Goal: Task Accomplishment & Management: Use online tool/utility

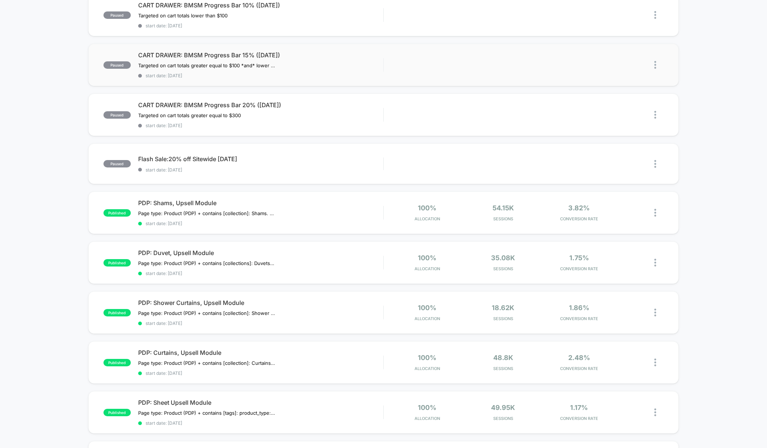
scroll to position [187, 0]
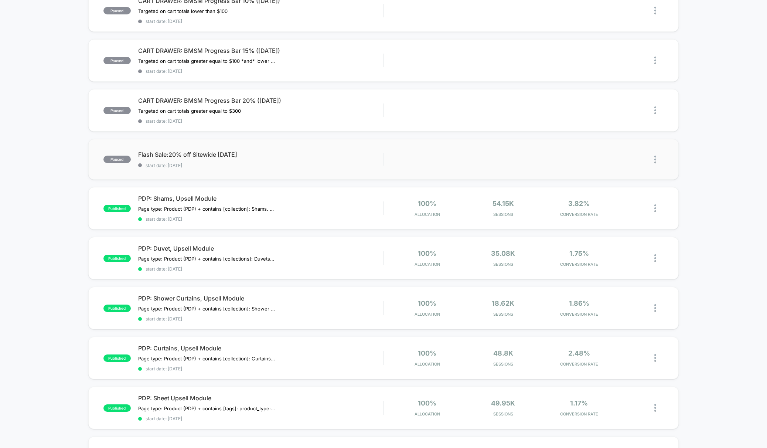
click at [655, 159] on img at bounding box center [655, 160] width 2 height 8
click at [612, 133] on div "Duplicate" at bounding box center [617, 132] width 66 height 17
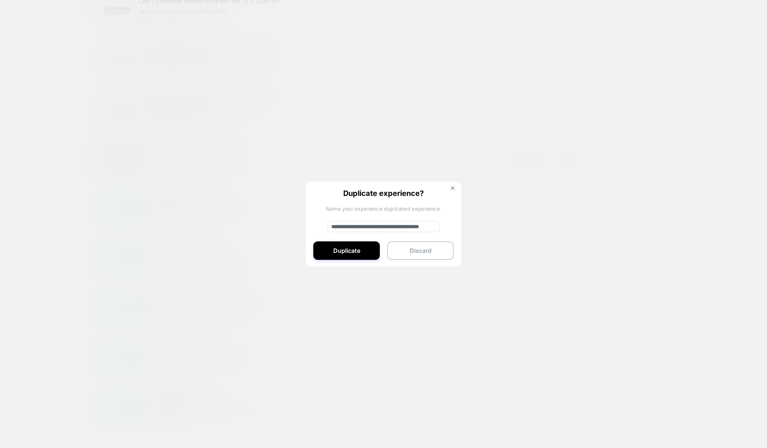
click at [372, 227] on input "**********" at bounding box center [383, 226] width 112 height 11
drag, startPoint x: 376, startPoint y: 227, endPoint x: 370, endPoint y: 227, distance: 5.9
click at [370, 227] on input "**********" at bounding box center [383, 226] width 112 height 11
type input "**********"
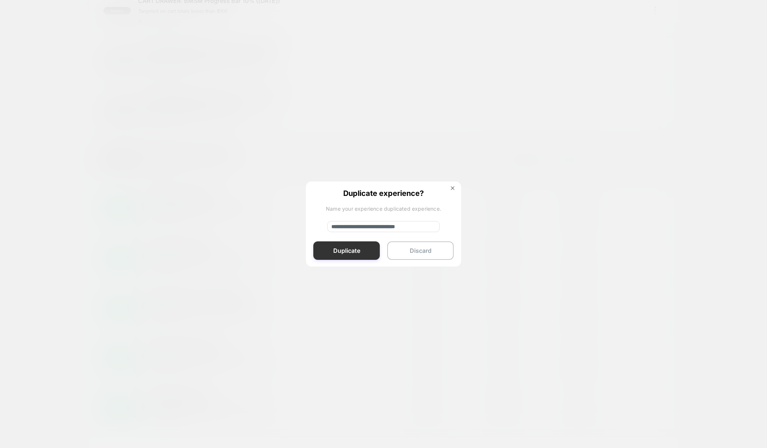
scroll to position [0, 0]
click at [344, 255] on button "Duplicate" at bounding box center [346, 250] width 66 height 18
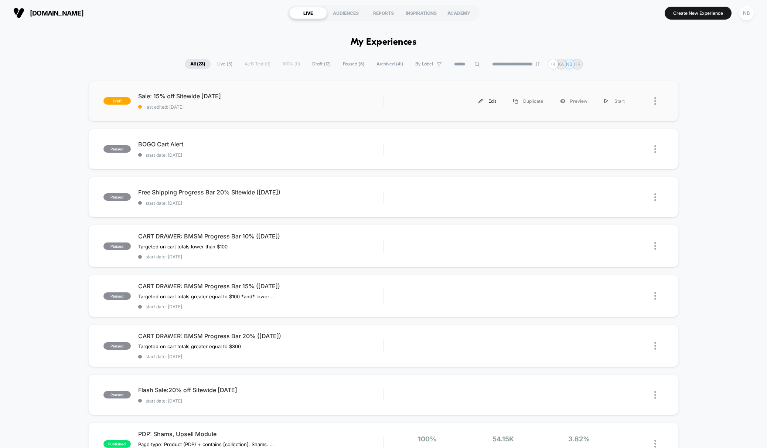
click at [494, 99] on div "Edit" at bounding box center [487, 101] width 35 height 17
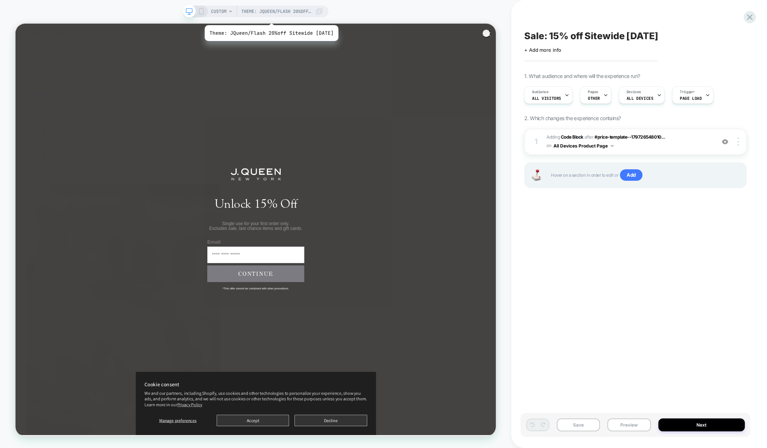
click at [277, 16] on span "Theme: JQueen/Flash 20%off Sitewide October '25" at bounding box center [276, 12] width 70 height 12
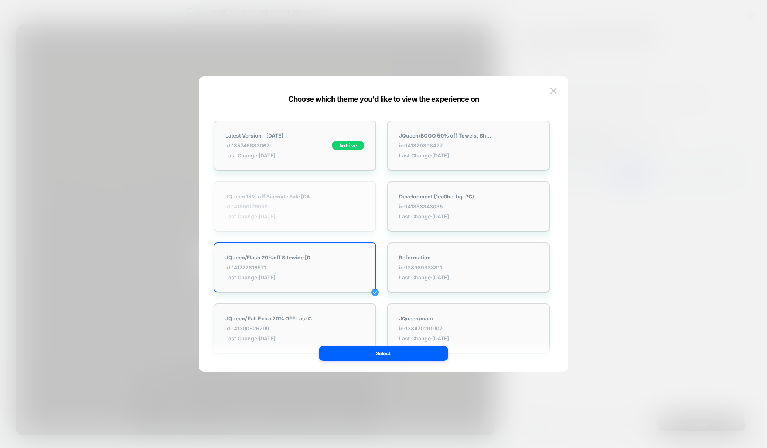
click at [310, 218] on span "Last Change: 10/10/2025" at bounding box center [271, 216] width 92 height 6
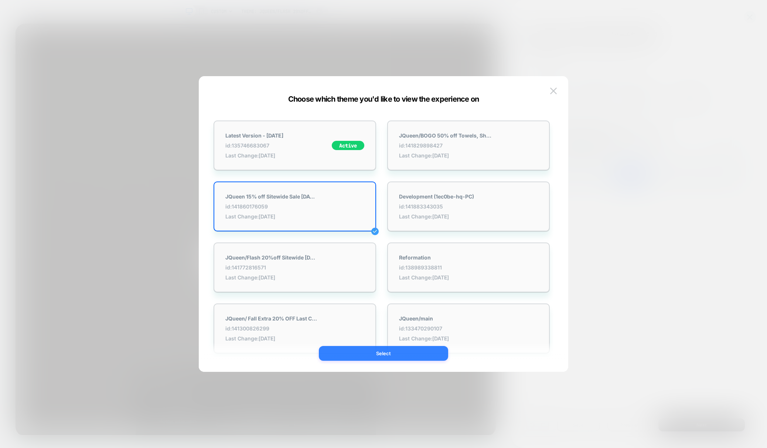
click at [419, 354] on button "Select" at bounding box center [383, 353] width 129 height 15
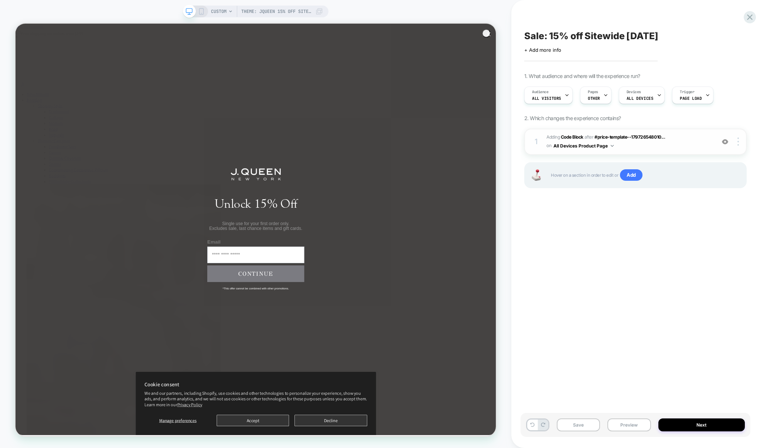
click at [665, 144] on span "Adding Code Block AFTER #price-template--179726548010... #price-template--17972…" at bounding box center [628, 141] width 165 height 17
click at [659, 141] on span "Adding Code Block AFTER #price-template--179726548010... #price-template--17972…" at bounding box center [628, 141] width 165 height 17
click at [681, 144] on span "Adding Code Block AFTER #price-template--179726548010... #price-template--17972…" at bounding box center [628, 141] width 165 height 17
click at [697, 135] on span "Adding Code Block AFTER #price-template--179726548010... #price-template--17972…" at bounding box center [628, 141] width 165 height 17
click at [220, 12] on span "CUSTOM" at bounding box center [219, 12] width 16 height 12
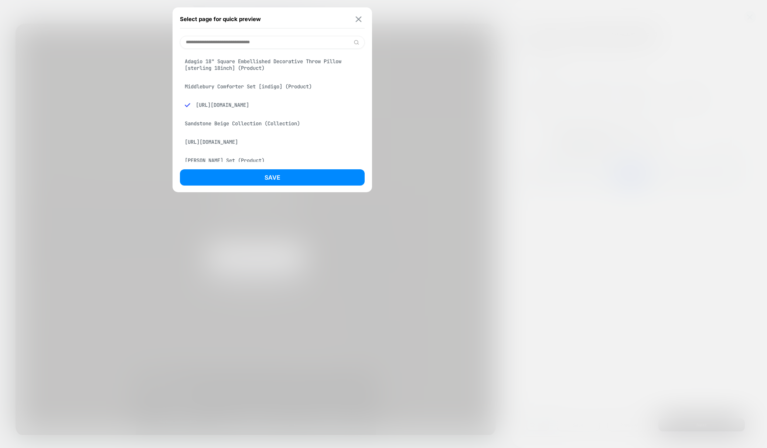
click at [358, 17] on img at bounding box center [359, 19] width 6 height 6
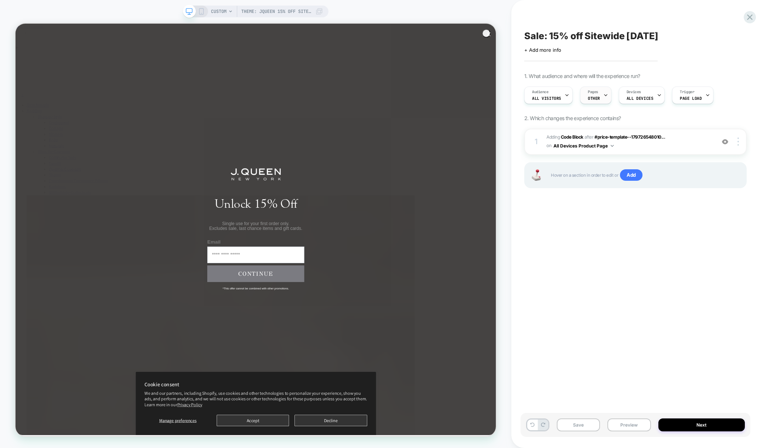
click at [597, 98] on span "OTHER" at bounding box center [594, 98] width 12 height 5
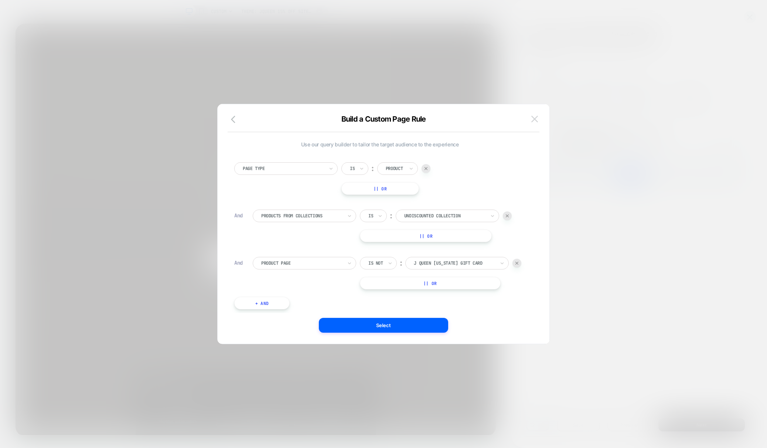
click at [535, 122] on img at bounding box center [534, 119] width 7 height 6
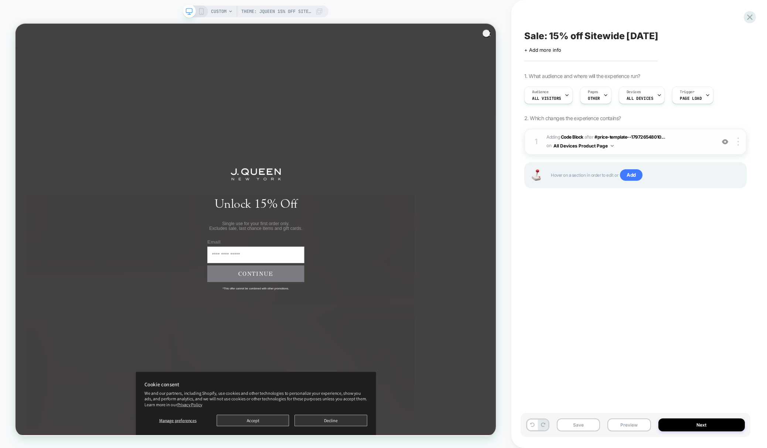
click at [689, 145] on span "Adding Code Block AFTER #price-template--179726548010... #price-template--17972…" at bounding box center [628, 141] width 165 height 17
click at [689, 146] on span "Adding Code Block AFTER #price-template--179726548010... #price-template--17972…" at bounding box center [628, 141] width 165 height 17
click at [701, 149] on span "Adding Code Block AFTER #price-template--179726548010... #price-template--17972…" at bounding box center [628, 141] width 165 height 17
click at [608, 139] on span "Adding Code Block AFTER #price-template--179726548010... #price-template--17972…" at bounding box center [628, 141] width 165 height 17
click at [566, 139] on b "Code Block" at bounding box center [572, 137] width 23 height 6
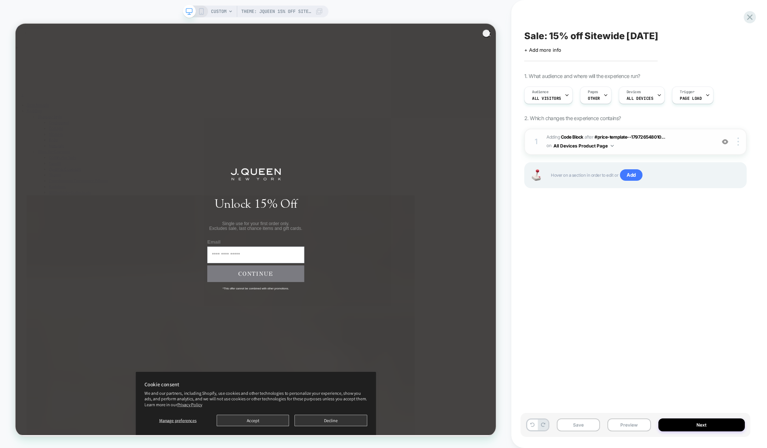
click at [641, 144] on span "Adding Code Block AFTER #price-template--179726548010... #price-template--17972…" at bounding box center [628, 141] width 165 height 17
click at [641, 37] on circle "Close dialog" at bounding box center [646, 38] width 11 height 11
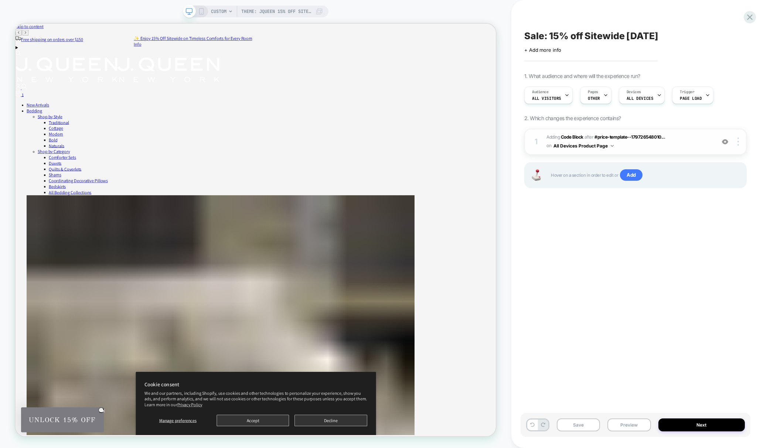
click at [662, 151] on div "1 Adding Code Block AFTER #price-template--179726548010... #price-template--179…" at bounding box center [635, 142] width 222 height 26
click at [659, 148] on span "Adding Code Block AFTER #price-template--179726548010... #price-template--17972…" at bounding box center [628, 141] width 165 height 17
click at [263, 14] on span "Theme: JQueen 15% off Sitewide Sale [DATE]" at bounding box center [276, 12] width 70 height 12
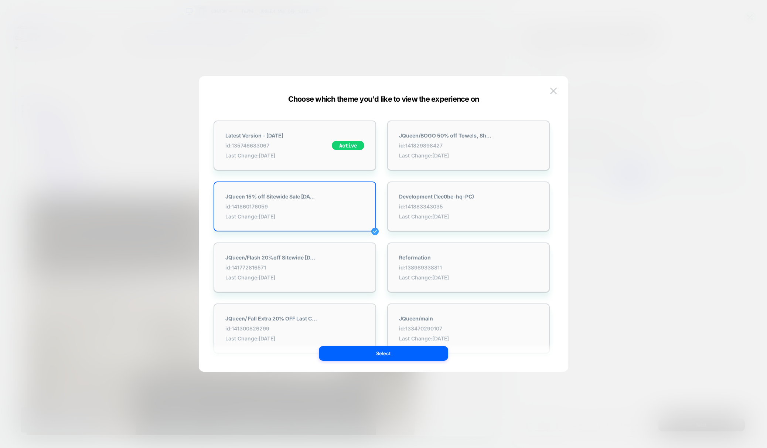
click at [279, 40] on div at bounding box center [383, 224] width 767 height 448
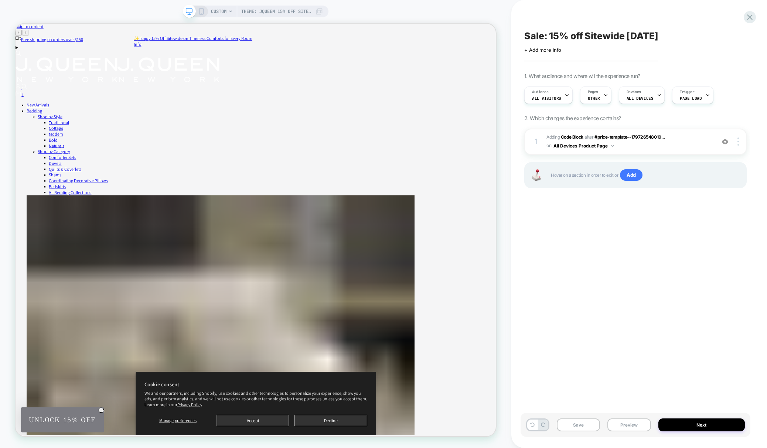
click at [200, 14] on rect at bounding box center [201, 11] width 4 height 6
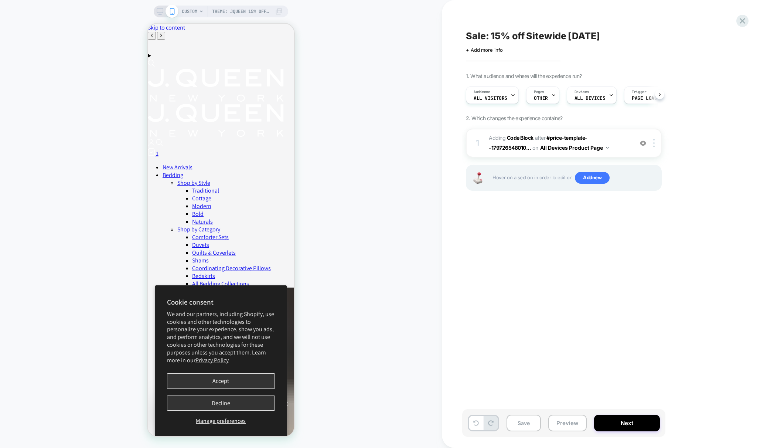
scroll to position [0, 0]
click at [164, 12] on div at bounding box center [166, 11] width 19 height 7
click at [163, 13] on icon at bounding box center [160, 11] width 7 height 7
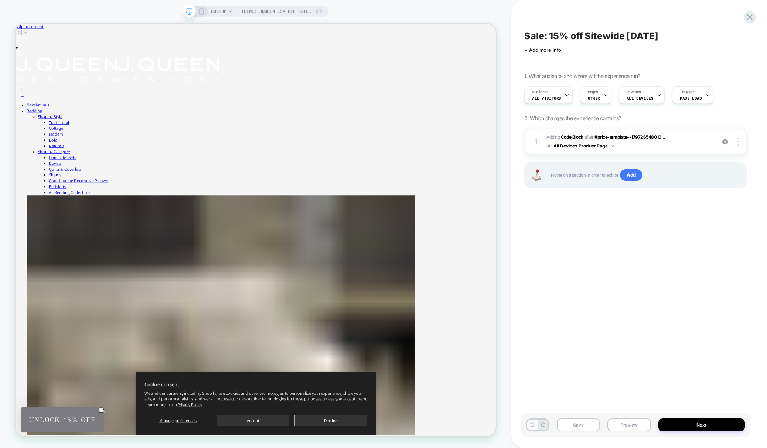
drag, startPoint x: 672, startPoint y: 147, endPoint x: 689, endPoint y: 147, distance: 17.4
click at [672, 147] on span "Adding Code Block AFTER #price-template--179726548010... #price-template--17972…" at bounding box center [628, 141] width 165 height 17
click at [735, 143] on div at bounding box center [739, 141] width 14 height 8
click at [624, 146] on span "Adding Code Block AFTER #price-template--179726548010... #price-template--17972…" at bounding box center [628, 141] width 165 height 17
click at [581, 148] on button "All Devices Product Page" at bounding box center [583, 145] width 60 height 9
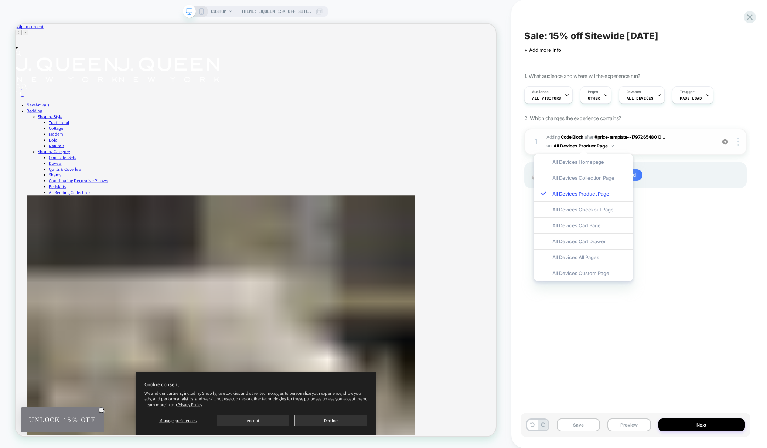
click at [535, 142] on div "1" at bounding box center [535, 141] width 7 height 13
click at [536, 139] on div "1" at bounding box center [535, 141] width 7 height 13
click at [546, 137] on span "Adding Code Block" at bounding box center [564, 137] width 37 height 6
click at [561, 138] on span "Adding Code Block" at bounding box center [564, 137] width 37 height 6
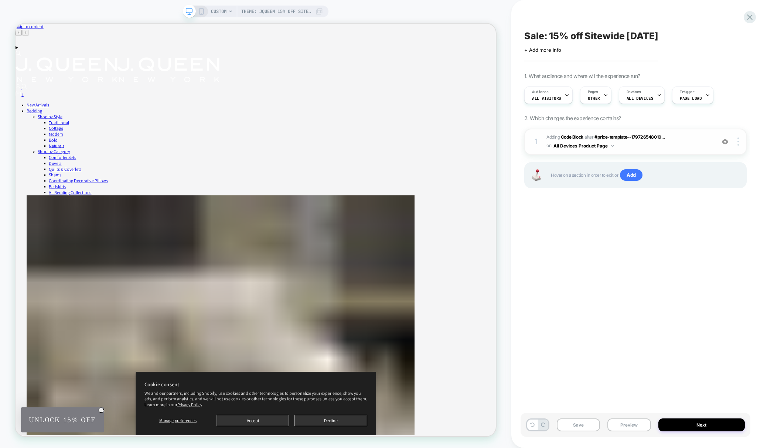
click at [561, 138] on span "Adding Code Block" at bounding box center [564, 137] width 37 height 6
click at [694, 134] on span "Adding Code Block AFTER #price-template--179726548010... #price-template--17972…" at bounding box center [628, 141] width 165 height 17
click at [682, 429] on button "Next" at bounding box center [701, 424] width 87 height 13
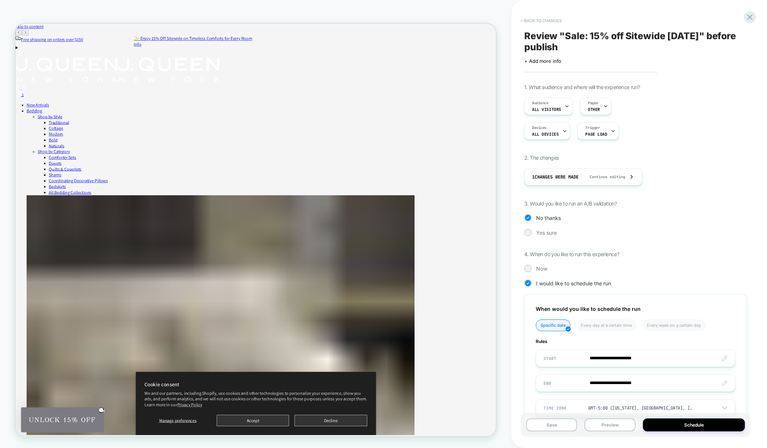
click at [523, 16] on button "< Back to changes" at bounding box center [541, 21] width 49 height 12
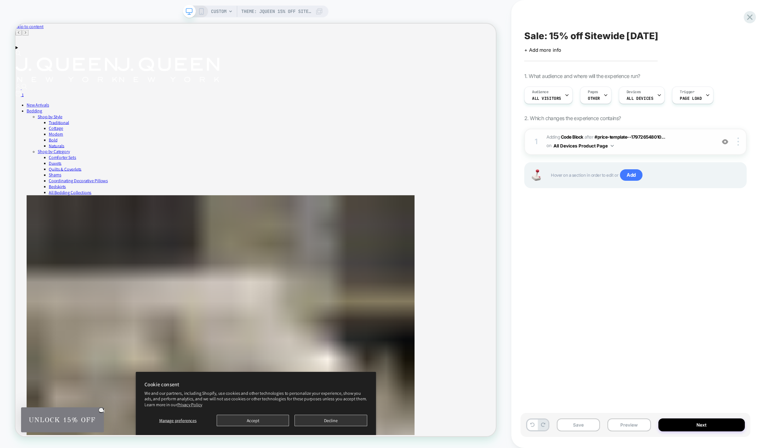
click at [675, 145] on span "Adding Code Block AFTER #price-template--179726548010... #price-template--17972…" at bounding box center [628, 141] width 165 height 17
click at [739, 140] on div at bounding box center [739, 141] width 14 height 8
click at [738, 142] on div at bounding box center [739, 141] width 14 height 8
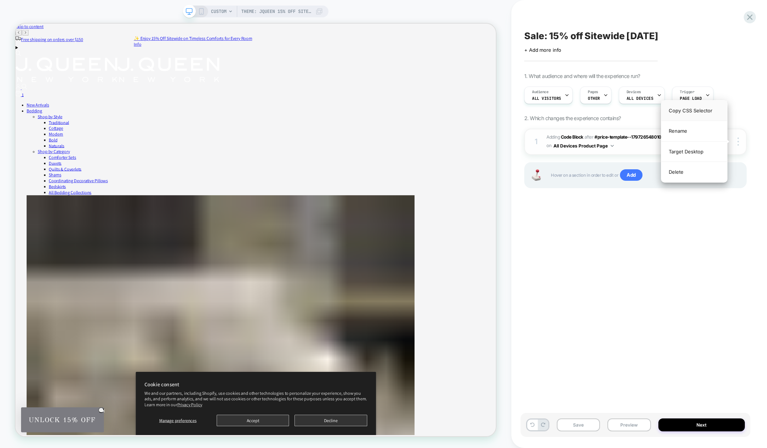
click at [707, 115] on div "Copy CSS Selector" at bounding box center [694, 110] width 66 height 20
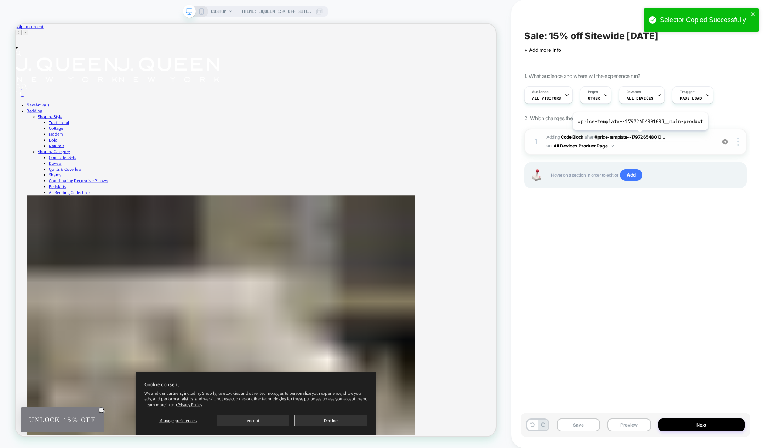
click at [644, 140] on span "Adding Code Block AFTER #price-template--179726548010... #price-template--17972…" at bounding box center [628, 141] width 165 height 17
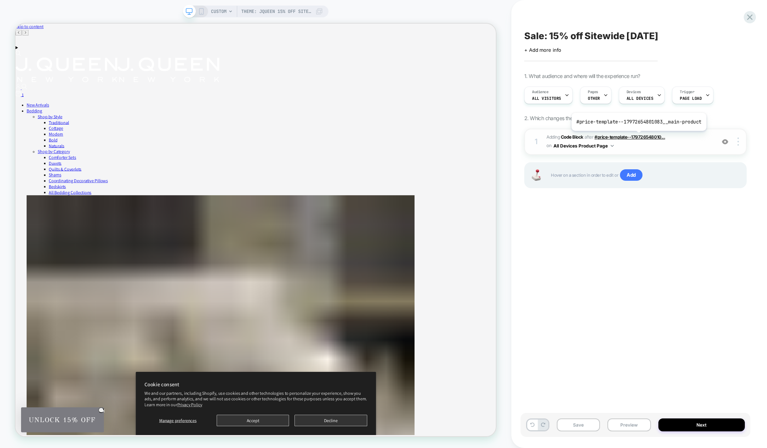
click at [637, 136] on span "#price-template--179726548010..." at bounding box center [629, 137] width 71 height 6
click at [637, 137] on span "#price-template--179726548010..." at bounding box center [629, 137] width 71 height 6
click at [669, 147] on span "Adding Code Block AFTER #price-template--179726548010... #price-template--17972…" at bounding box center [628, 141] width 165 height 17
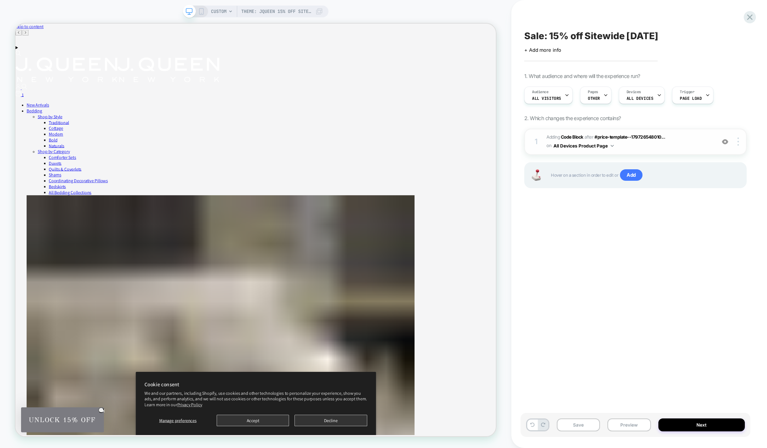
click at [676, 142] on span "Adding Code Block AFTER #price-template--179726548010... #price-template--17972…" at bounding box center [628, 141] width 165 height 17
click at [702, 142] on span "Adding Code Block AFTER #price-template--179726548010... #price-template--17972…" at bounding box center [628, 141] width 165 height 17
click at [589, 427] on button "Save" at bounding box center [578, 424] width 43 height 13
click at [749, 16] on icon at bounding box center [750, 17] width 6 height 6
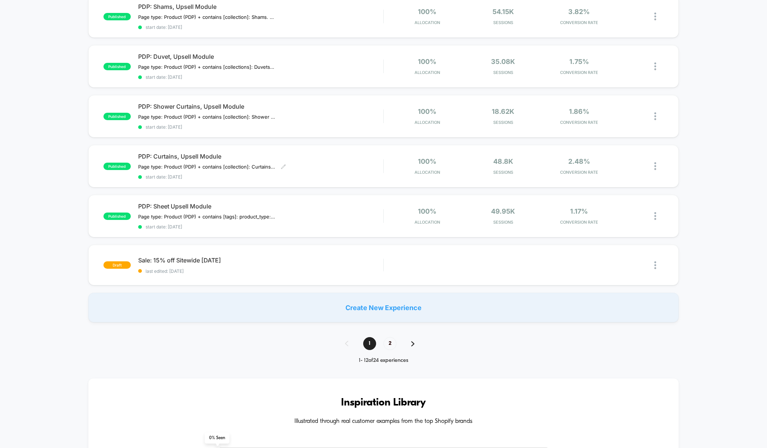
scroll to position [379, 0]
click at [238, 273] on div "draft Sale: 15% off Sitewide [DATE] last edited: [DATE] Edit Duplicate Preview …" at bounding box center [383, 265] width 591 height 41
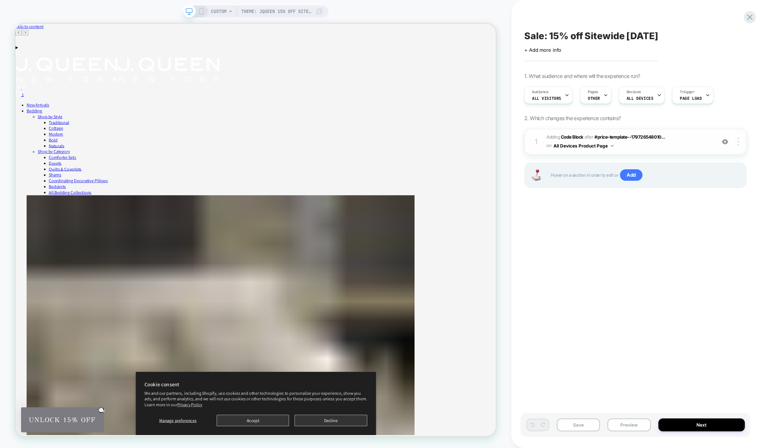
click at [680, 141] on span "Adding Code Block AFTER #price-template--179726548010... #price-template--17972…" at bounding box center [628, 141] width 165 height 17
click at [734, 140] on div at bounding box center [739, 141] width 14 height 8
click at [689, 201] on div "1 Adding Code Block AFTER #price-template--179726548010... #price-template--179…" at bounding box center [635, 168] width 222 height 78
click at [593, 142] on button "All Devices Product Page" at bounding box center [583, 145] width 60 height 9
click at [577, 139] on b "Code Block" at bounding box center [572, 137] width 23 height 6
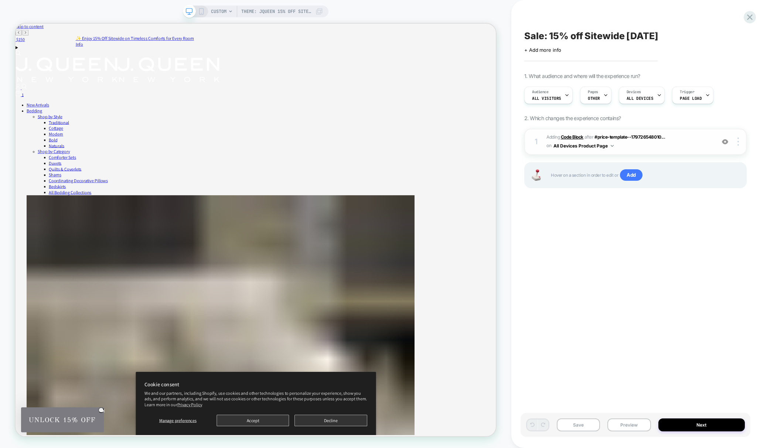
click at [566, 138] on b "Code Block" at bounding box center [572, 137] width 23 height 6
click at [586, 149] on button "All Devices Product Page" at bounding box center [583, 145] width 60 height 9
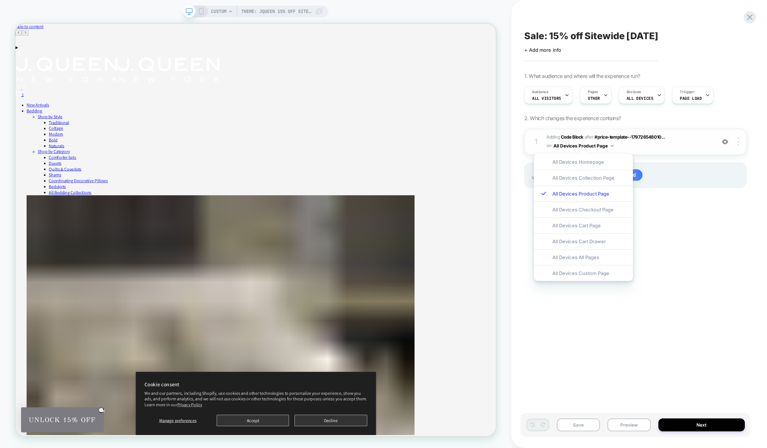
click at [595, 145] on button "All Devices Product Page" at bounding box center [583, 145] width 60 height 9
drag, startPoint x: 202, startPoint y: 11, endPoint x: 212, endPoint y: 16, distance: 11.1
click at [202, 11] on icon at bounding box center [201, 11] width 7 height 7
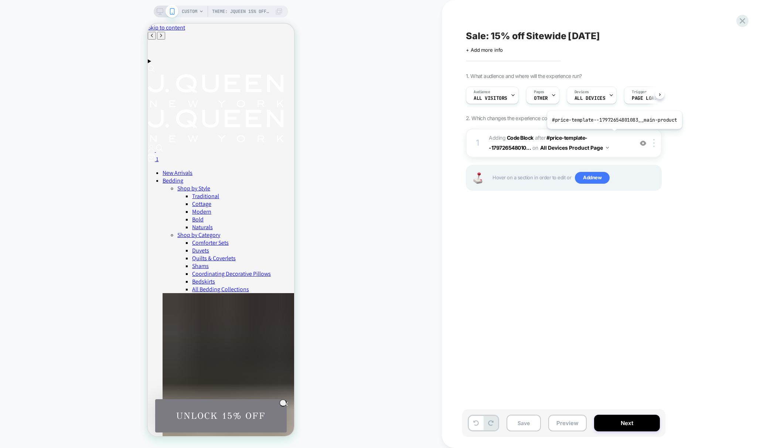
click at [613, 134] on div "Theme: JQueen 15% off Sitewide Sale October '25 CUSTOM Theme: JQueen 15% off Si…" at bounding box center [383, 224] width 767 height 448
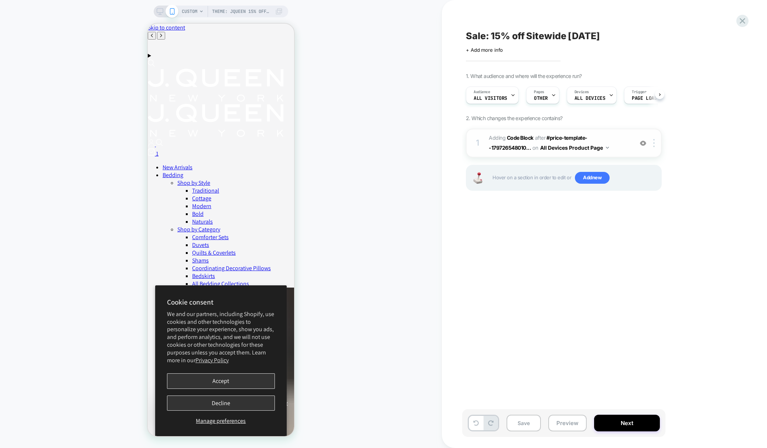
scroll to position [0, 0]
click at [623, 146] on span "Adding Code Block AFTER #price-template--179726548010... #price-template--17972…" at bounding box center [559, 143] width 141 height 20
click at [576, 149] on span "Adding Code Block AFTER #price-template--179726548010... #price-template--17972…" at bounding box center [559, 143] width 141 height 20
click at [520, 137] on b "Code Block" at bounding box center [520, 137] width 27 height 6
drag, startPoint x: 491, startPoint y: 137, endPoint x: 531, endPoint y: 138, distance: 40.3
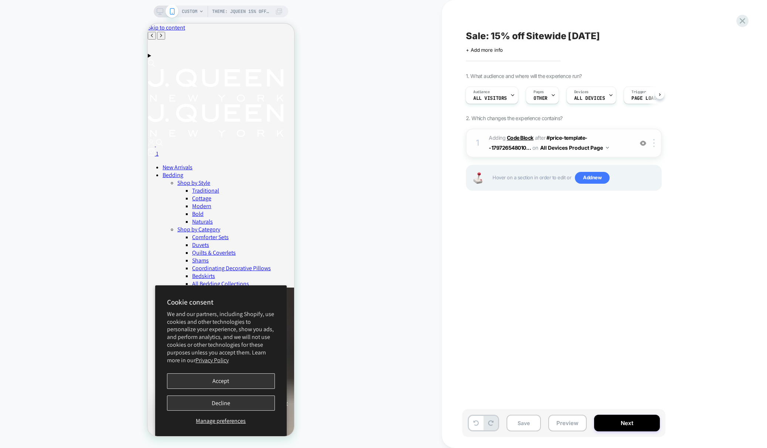
click at [492, 138] on span "Adding Code Block" at bounding box center [511, 137] width 45 height 6
click at [584, 137] on span "#price-template--179726548010..." at bounding box center [538, 142] width 99 height 16
click at [515, 135] on span "Adding Code Block AFTER #price-template--179726548010... #price-template--17972…" at bounding box center [559, 143] width 141 height 20
click at [516, 136] on b "Code Block" at bounding box center [520, 137] width 27 height 6
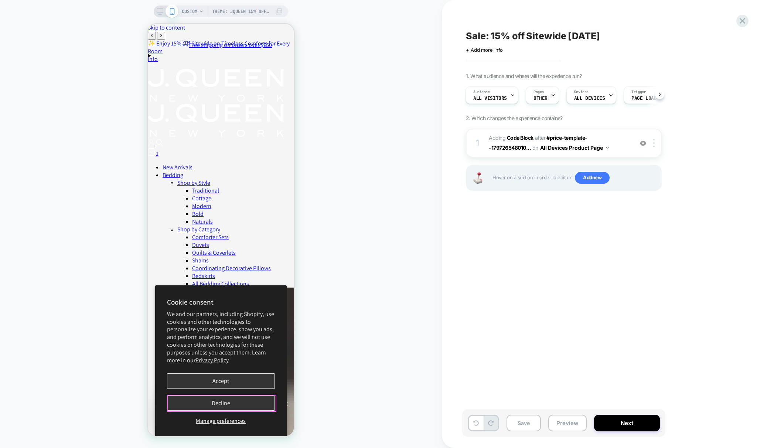
click at [228, 398] on button "Decline" at bounding box center [221, 402] width 108 height 15
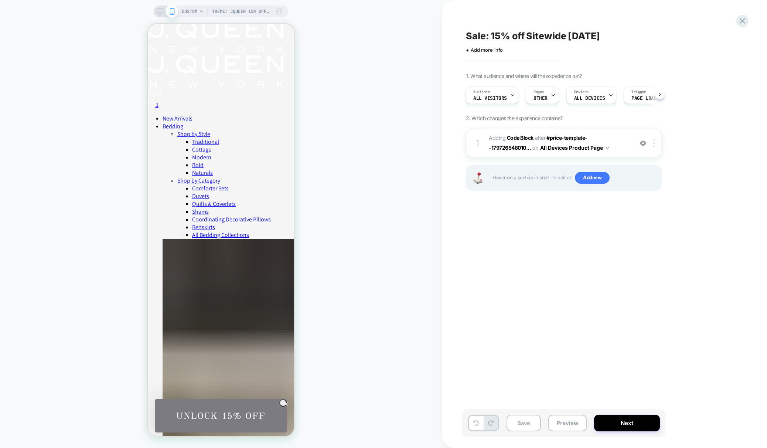
scroll to position [0, 0]
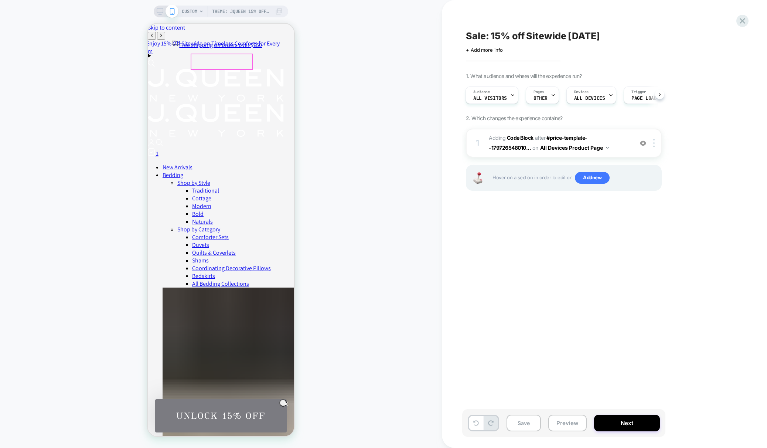
click at [223, 104] on img at bounding box center [216, 120] width 136 height 33
click at [206, 104] on img at bounding box center [216, 120] width 136 height 33
click at [209, 104] on img at bounding box center [216, 120] width 136 height 33
click at [237, 12] on span "Theme: JQueen 15% off Sitewide Sale [DATE]" at bounding box center [241, 12] width 59 height 12
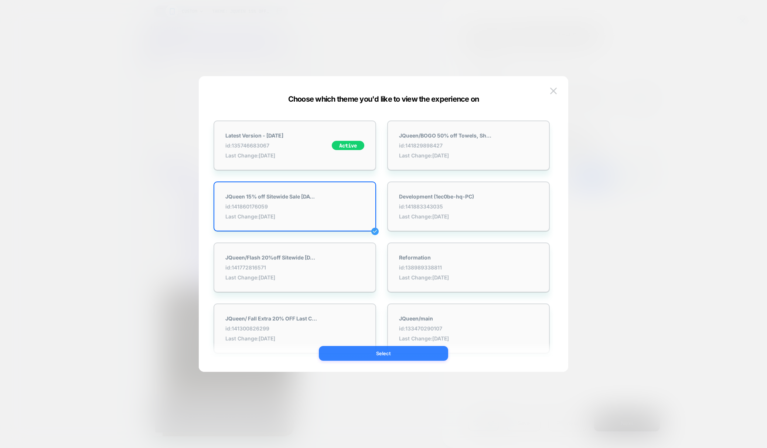
click at [397, 356] on button "Select" at bounding box center [383, 353] width 129 height 15
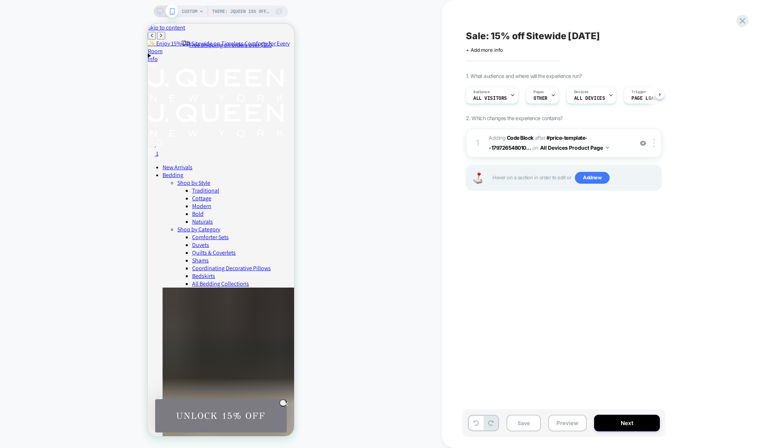
click at [158, 12] on icon at bounding box center [160, 11] width 7 height 7
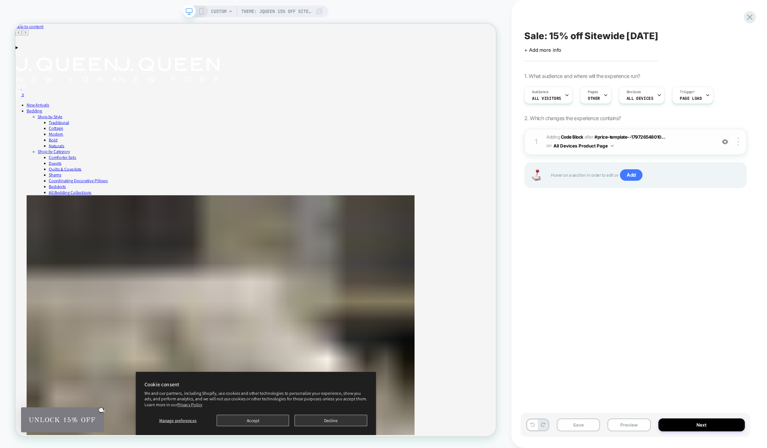
click at [644, 146] on span "Adding Code Block AFTER #price-template--179726548010... #price-template--17972…" at bounding box center [628, 141] width 165 height 17
click at [723, 141] on img at bounding box center [725, 142] width 6 height 6
click at [725, 141] on img at bounding box center [725, 142] width 6 height 6
click at [731, 143] on div at bounding box center [725, 141] width 14 height 8
click at [739, 145] on div at bounding box center [739, 141] width 14 height 8
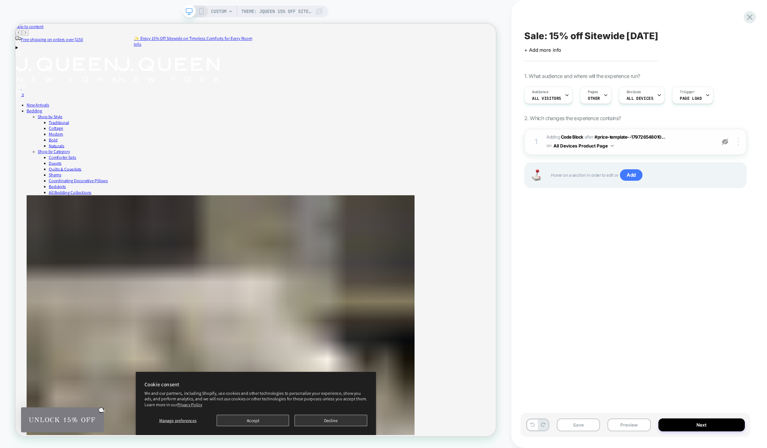
click at [742, 142] on div at bounding box center [739, 141] width 14 height 8
click at [736, 142] on div at bounding box center [739, 141] width 14 height 8
click at [644, 146] on span "Adding Code Block AFTER #price-template--179726548010... #price-template--17972…" at bounding box center [628, 141] width 165 height 17
click at [643, 146] on span "Adding Code Block AFTER #price-template--179726548010... #price-template--17972…" at bounding box center [628, 141] width 165 height 17
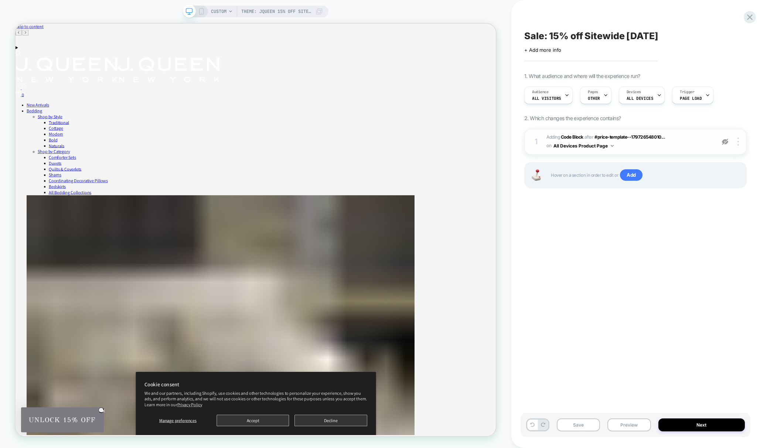
click at [643, 146] on span "Adding Code Block AFTER #price-template--179726548010... #price-template--17972…" at bounding box center [628, 141] width 165 height 17
click at [687, 145] on span "Adding Code Block AFTER #price-template--179726548010... #price-template--17972…" at bounding box center [628, 141] width 165 height 17
click at [725, 143] on img at bounding box center [725, 142] width 6 height 6
click at [676, 133] on span "Adding Code Block AFTER #price-template--179726548010... #price-template--17972…" at bounding box center [628, 141] width 165 height 17
click at [737, 141] on div at bounding box center [739, 141] width 14 height 8
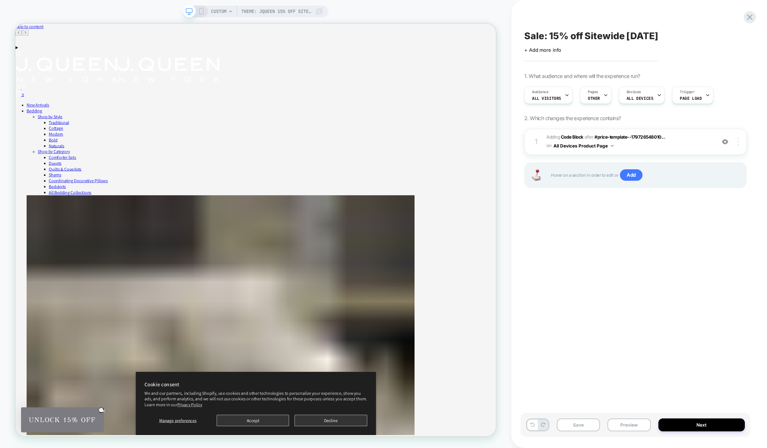
click at [739, 144] on div at bounding box center [739, 141] width 14 height 8
click at [693, 135] on div "Rename" at bounding box center [694, 131] width 66 height 20
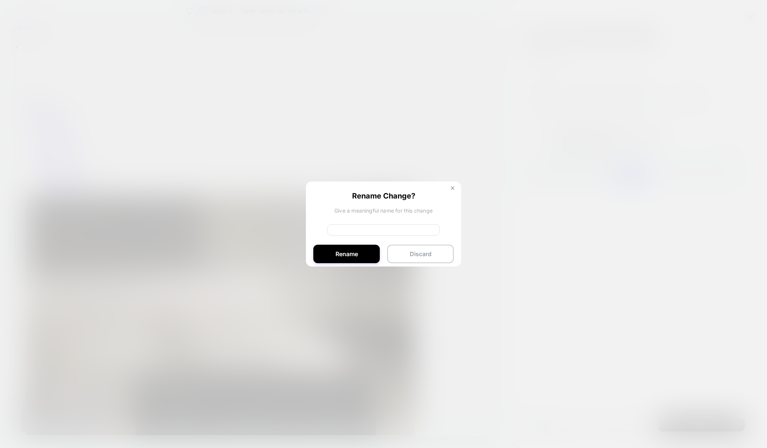
click at [450, 188] on button at bounding box center [452, 189] width 8 height 6
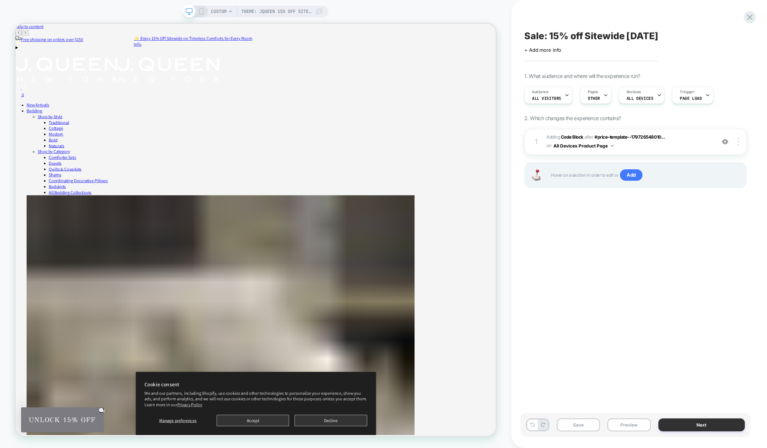
click at [696, 422] on button "Next" at bounding box center [701, 424] width 87 height 13
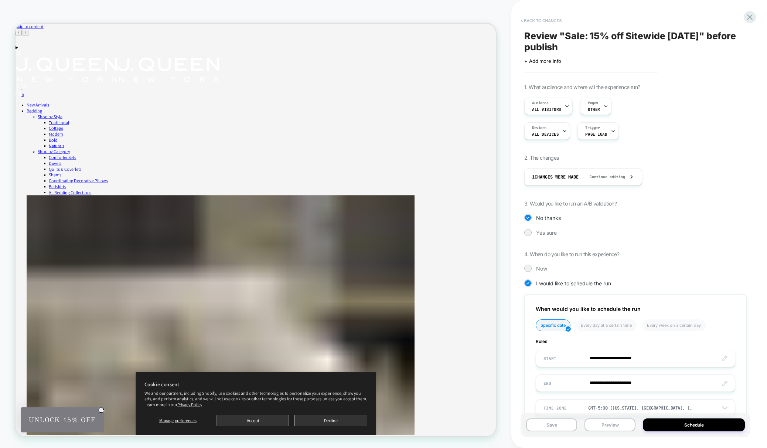
click at [536, 24] on button "< Back to changes" at bounding box center [541, 21] width 49 height 12
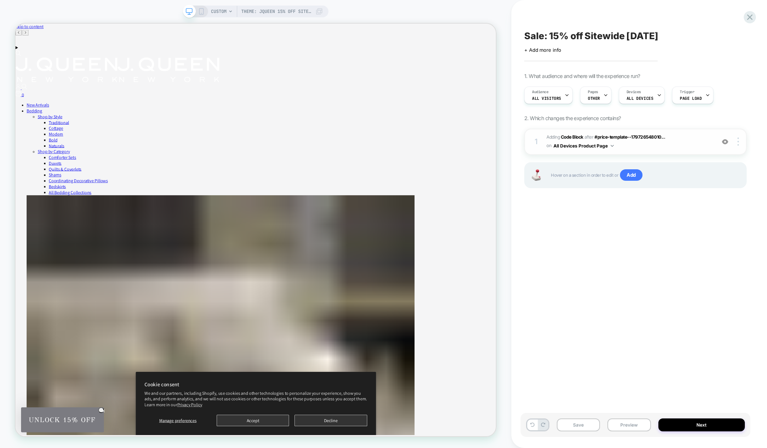
click at [685, 141] on span "Adding Code Block AFTER #price-template--179726548010... #price-template--17972…" at bounding box center [628, 141] width 165 height 17
drag, startPoint x: 642, startPoint y: 147, endPoint x: 627, endPoint y: 147, distance: 15.5
click at [641, 148] on span "Adding Code Block AFTER #price-template--179726548010... #price-template--17972…" at bounding box center [628, 141] width 165 height 17
click at [629, 137] on span "#price-template--179726548010..." at bounding box center [629, 137] width 71 height 6
click at [602, 144] on button "All Devices Product Page" at bounding box center [583, 145] width 60 height 9
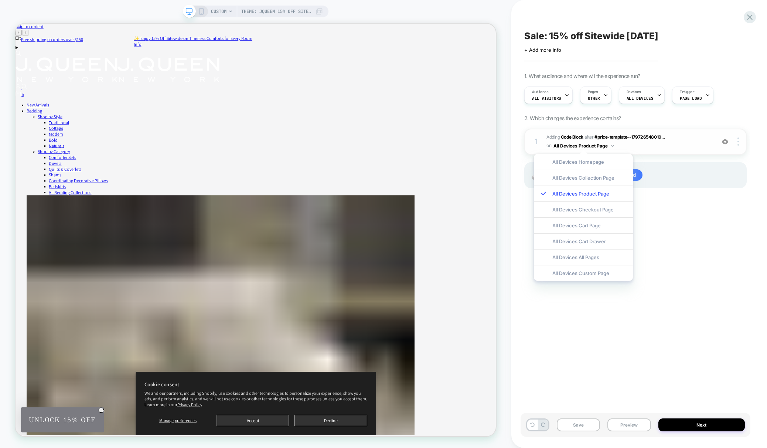
click at [607, 146] on button "All Devices Product Page" at bounding box center [583, 145] width 60 height 9
click at [633, 144] on span "Adding Code Block AFTER #price-template--179726548010... #price-template--17972…" at bounding box center [628, 141] width 165 height 17
click at [573, 138] on b "Code Block" at bounding box center [572, 137] width 23 height 6
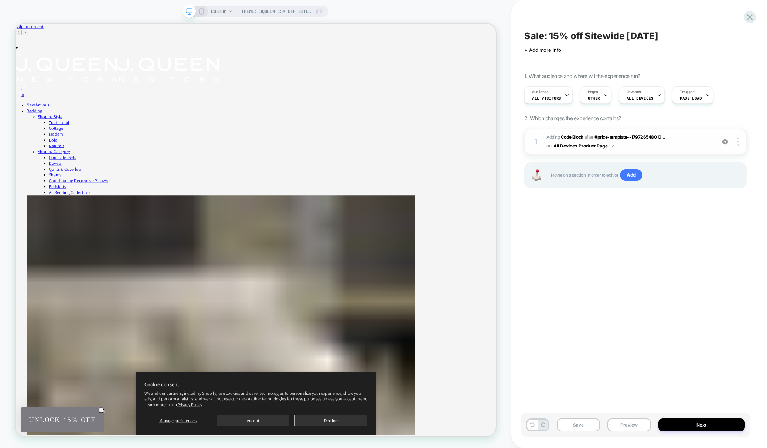
click at [574, 137] on b "Code Block" at bounding box center [572, 137] width 23 height 6
click at [579, 136] on b "Code Block" at bounding box center [572, 137] width 23 height 6
click at [629, 138] on span "#price-template--179726548010..." at bounding box center [629, 137] width 71 height 6
click at [577, 136] on b "Code Block" at bounding box center [572, 137] width 23 height 6
click at [693, 140] on span "Adding Code Block AFTER #price-template--179726548010... #price-template--17972…" at bounding box center [628, 141] width 165 height 17
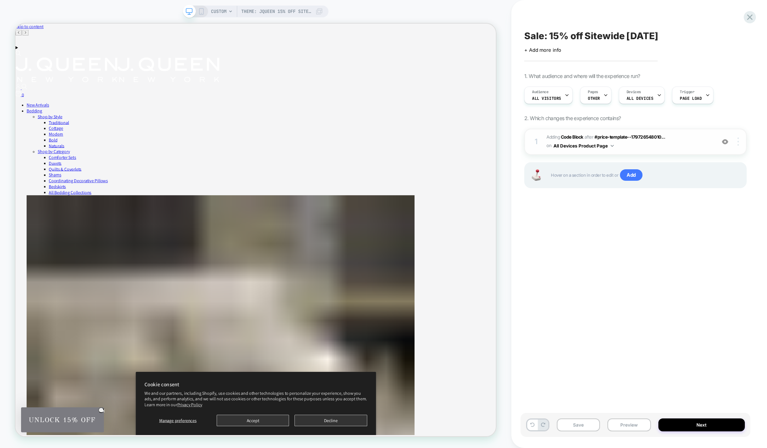
click at [737, 142] on img at bounding box center [737, 141] width 1 height 8
click at [733, 219] on div "Sale: 15% off Sitewide [DATE] Click to edit experience details + Add more info …" at bounding box center [635, 223] width 230 height 433
click at [637, 179] on span "Add" at bounding box center [631, 175] width 23 height 12
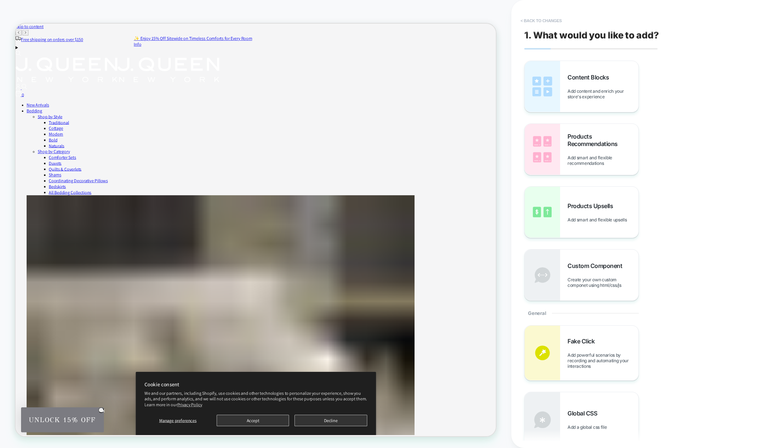
click at [532, 19] on button "< Back to changes" at bounding box center [541, 21] width 49 height 12
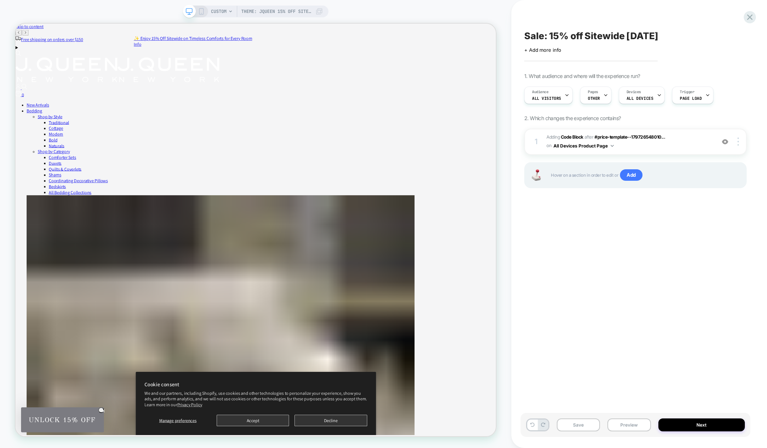
click at [588, 178] on span "Hover on a section in order to edit or Add" at bounding box center [645, 175] width 188 height 12
click at [598, 139] on span "Adding Code Block AFTER #price-template--179726548010... #price-template--17972…" at bounding box center [628, 141] width 165 height 17
click at [573, 139] on b "Code Block" at bounding box center [572, 137] width 23 height 6
click at [753, 13] on icon at bounding box center [750, 17] width 10 height 10
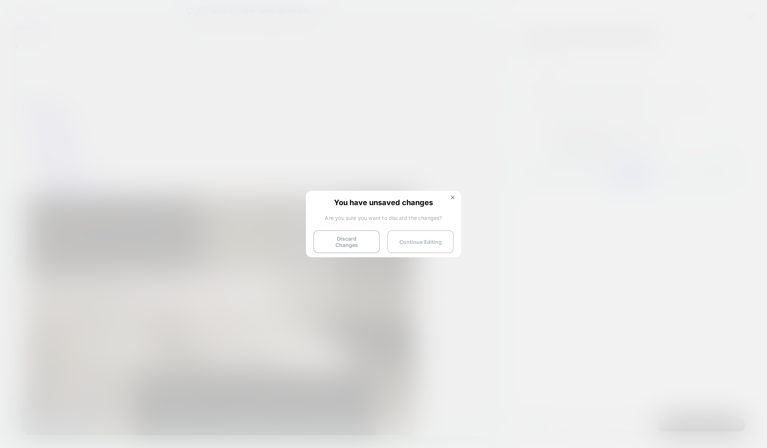
click at [430, 232] on button "Continue Editing" at bounding box center [420, 241] width 66 height 23
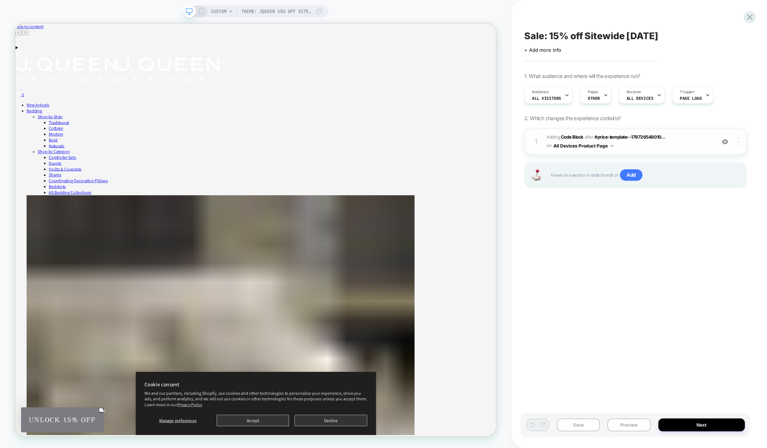
click at [738, 141] on img at bounding box center [737, 141] width 1 height 8
click at [737, 137] on div at bounding box center [739, 141] width 14 height 8
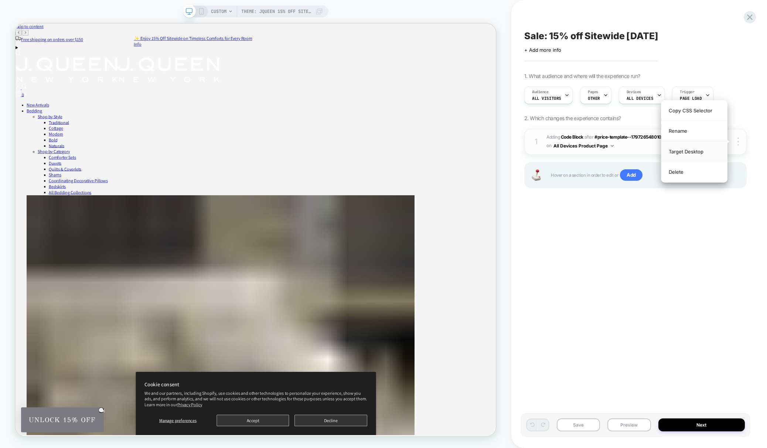
click at [712, 153] on div "Target Desktop" at bounding box center [694, 151] width 66 height 20
click at [603, 148] on button "Desktop Product Page" at bounding box center [580, 145] width 54 height 9
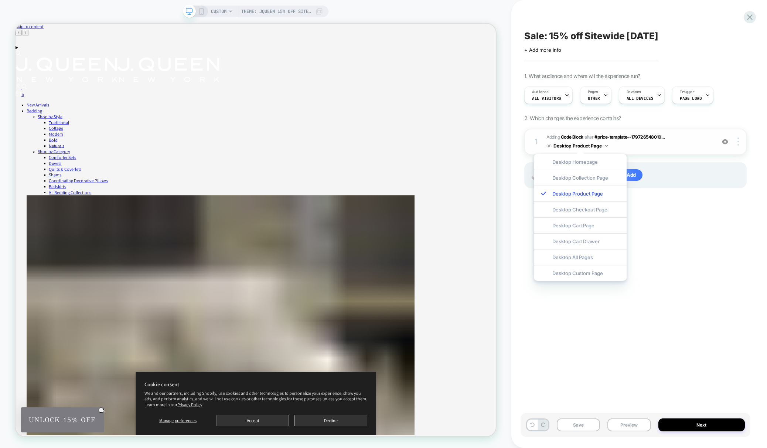
drag, startPoint x: 651, startPoint y: 149, endPoint x: 667, endPoint y: 150, distance: 15.9
click at [652, 149] on span "Adding Code Block AFTER #price-template--179726548010... #price-template--17972…" at bounding box center [628, 141] width 165 height 17
click at [686, 149] on span "Adding Code Block AFTER #price-template--179726548010... #price-template--17972…" at bounding box center [628, 141] width 165 height 17
click at [737, 141] on div at bounding box center [739, 141] width 14 height 8
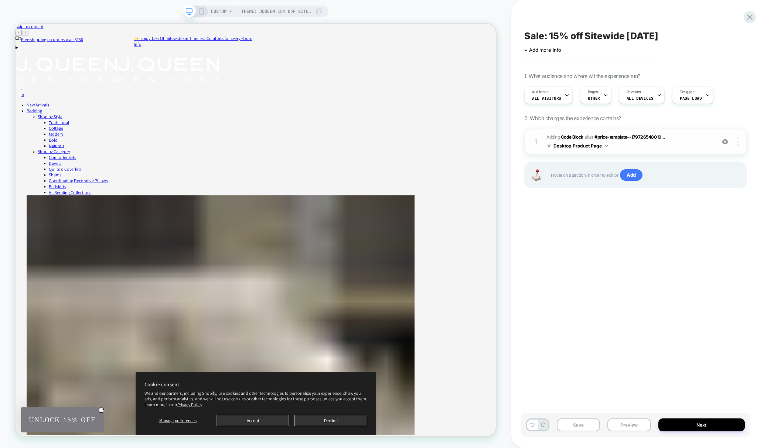
click at [738, 142] on img at bounding box center [737, 141] width 1 height 8
click at [646, 146] on span "Adding Code Block AFTER #price-template--179726548010... #price-template--17972…" at bounding box center [628, 141] width 165 height 17
click at [533, 135] on div "1" at bounding box center [535, 141] width 7 height 13
drag, startPoint x: 542, startPoint y: 135, endPoint x: 543, endPoint y: 140, distance: 4.8
click at [543, 135] on div "1 Adding Code Block AFTER #price-template--179726548010... #price-template--179…" at bounding box center [635, 142] width 222 height 26
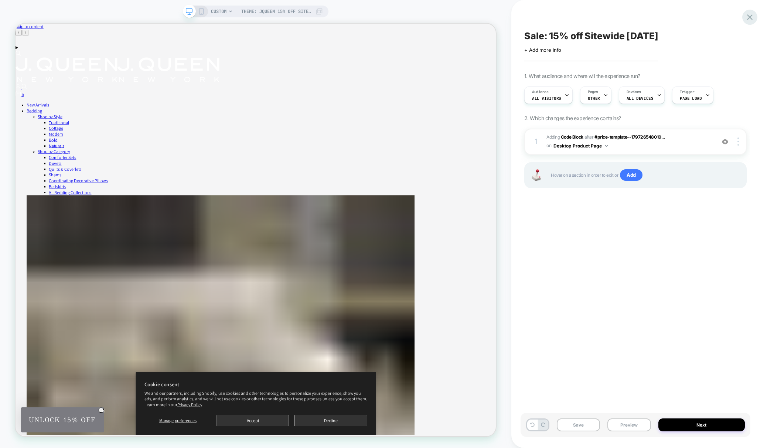
click at [750, 13] on icon at bounding box center [750, 17] width 10 height 10
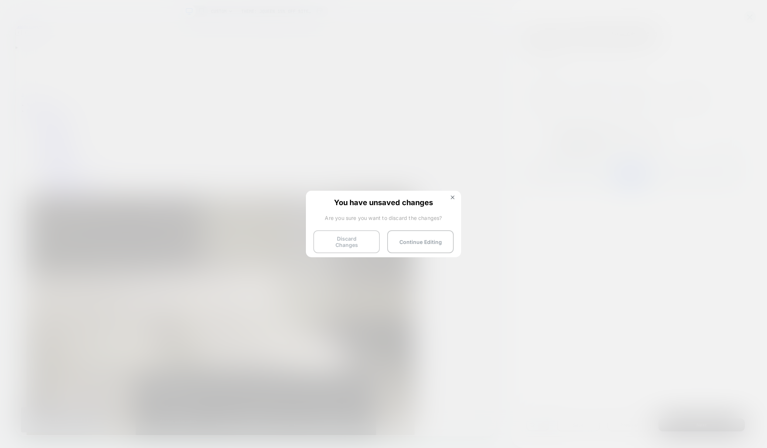
click at [360, 239] on button "Discard Changes" at bounding box center [346, 241] width 66 height 23
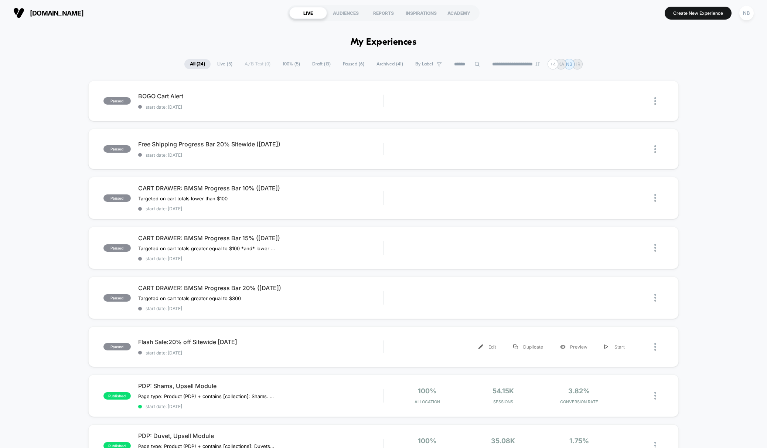
click at [376, 334] on div "paused Flash Sale:20% off Sitewide [DATE] start date: [DATE] Edit Duplicate Pre…" at bounding box center [383, 346] width 591 height 41
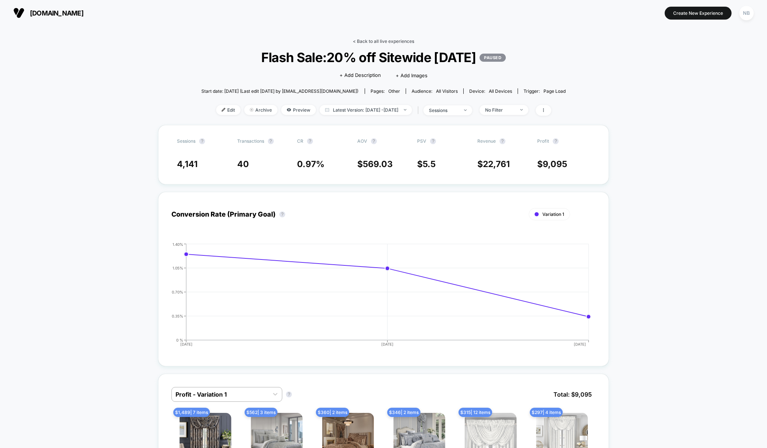
click at [394, 42] on link "< Back to all live experiences" at bounding box center [383, 41] width 61 height 6
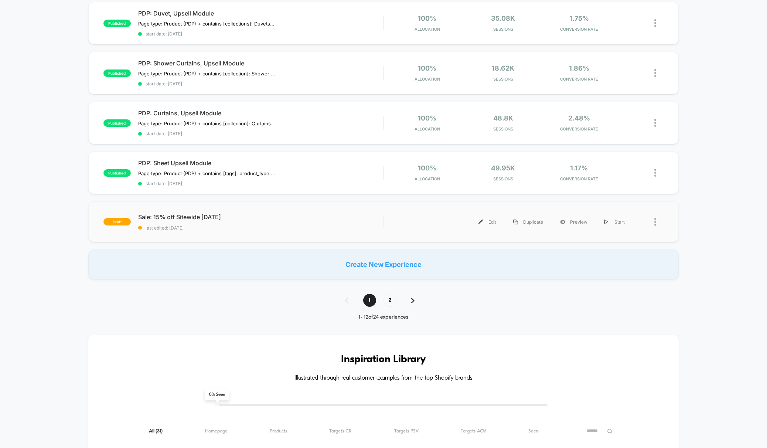
scroll to position [425, 0]
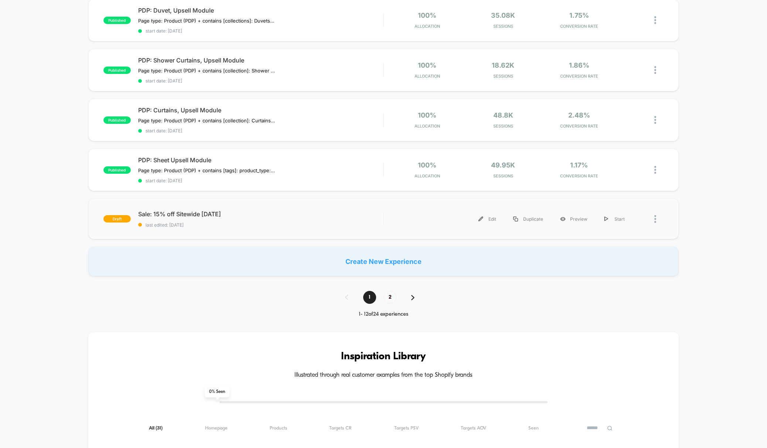
click at [399, 231] on div "draft Sale: 15% off Sitewide [DATE] last edited: [DATE] Edit Duplicate Preview …" at bounding box center [383, 218] width 591 height 41
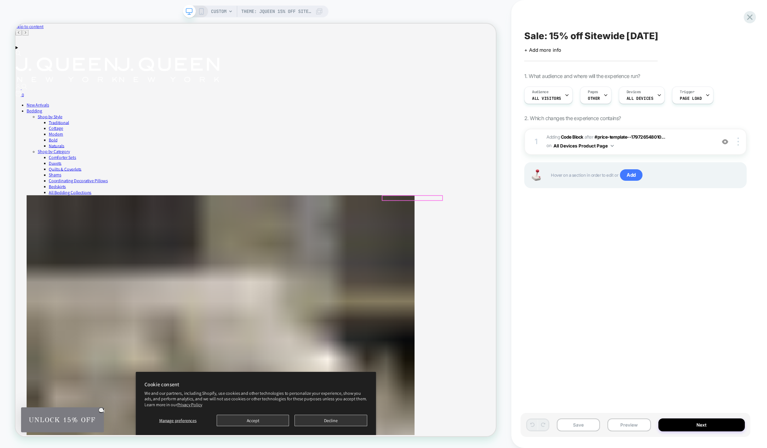
click at [738, 141] on img at bounding box center [737, 141] width 1 height 8
click at [699, 113] on div "Copy CSS Selector" at bounding box center [694, 110] width 66 height 20
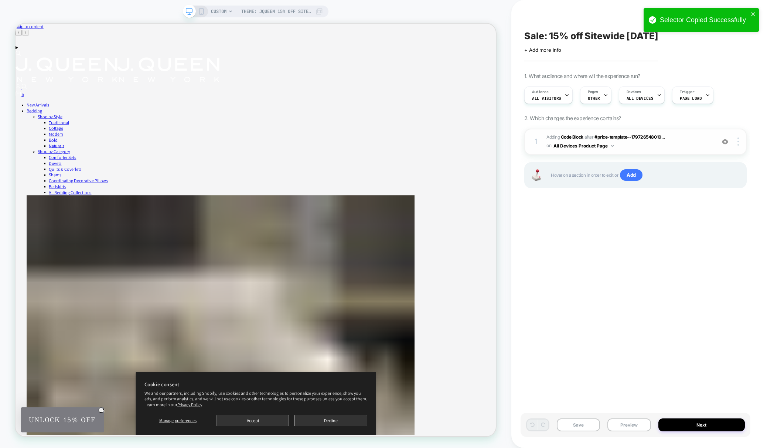
click at [625, 129] on div "1 Adding Code Block AFTER #price-template--179726548010... #price-template--179…" at bounding box center [635, 142] width 222 height 26
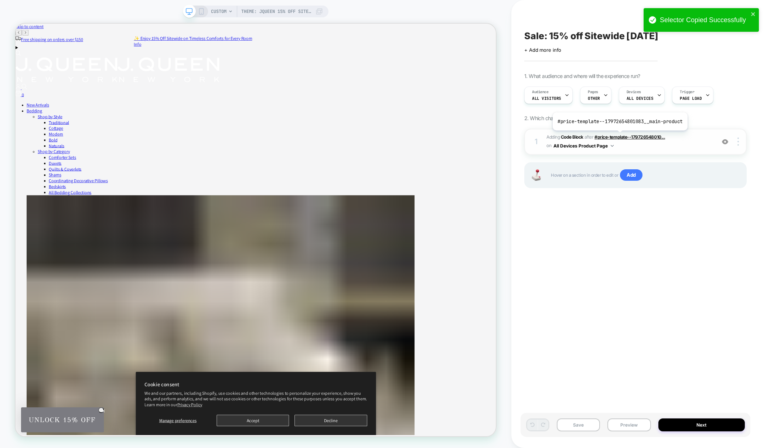
click at [618, 136] on span "#price-template--179726548010..." at bounding box center [629, 137] width 71 height 6
click at [608, 140] on span "Adding Code Block AFTER #price-template--179726548010... #price-template--17972…" at bounding box center [628, 141] width 165 height 17
click at [621, 139] on span "#price-template--179726548010..." at bounding box center [629, 137] width 71 height 6
click at [649, 148] on span "Adding Code Block AFTER #price-template--179726548010... #price-template--17972…" at bounding box center [628, 141] width 165 height 17
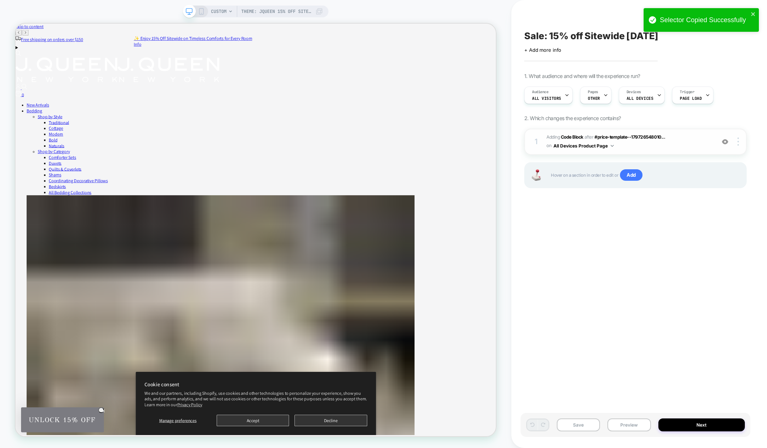
click at [649, 148] on span "Adding Code Block AFTER #price-template--179726548010... #price-template--17972…" at bounding box center [628, 141] width 165 height 17
click at [557, 137] on span "Adding Code Block" at bounding box center [564, 137] width 37 height 6
click at [574, 136] on b "Code Block" at bounding box center [572, 137] width 23 height 6
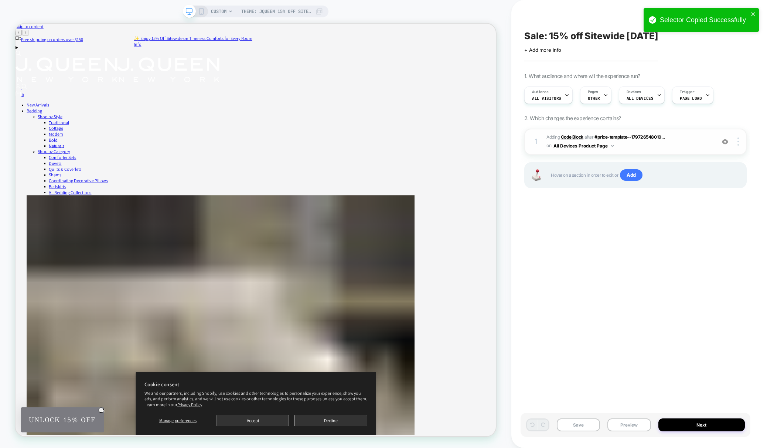
click at [574, 136] on b "Code Block" at bounding box center [572, 137] width 23 height 6
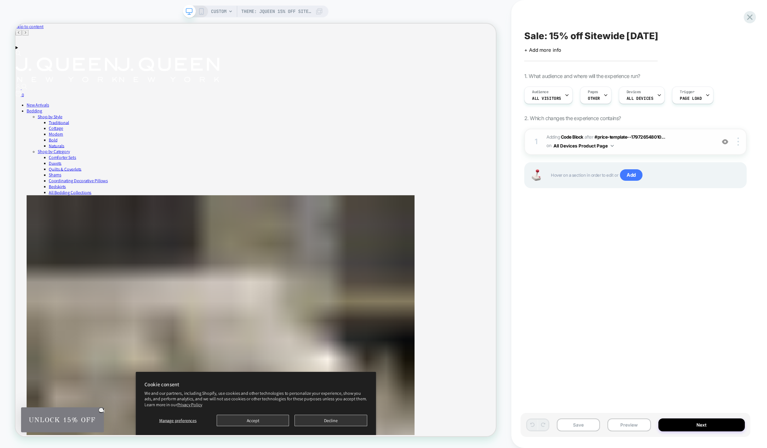
click at [658, 146] on span "Adding Code Block AFTER #price-template--179726548010... #price-template--17972…" at bounding box center [628, 141] width 165 height 17
click at [627, 426] on button "Preview" at bounding box center [628, 424] width 43 height 13
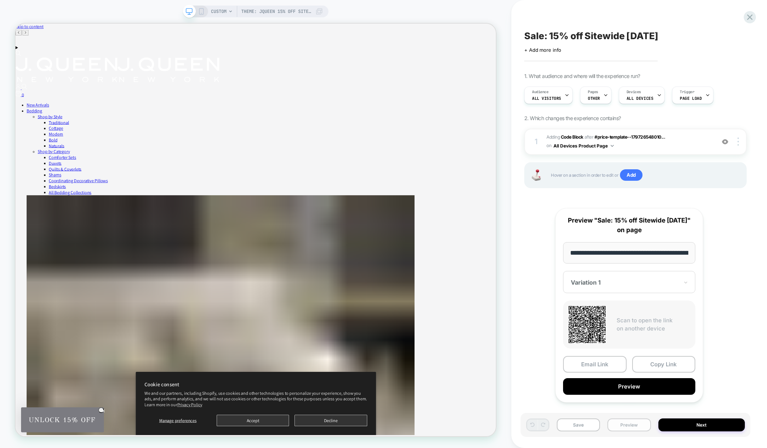
scroll to position [0, 221]
click at [641, 373] on button "Copy Link" at bounding box center [664, 364] width 64 height 17
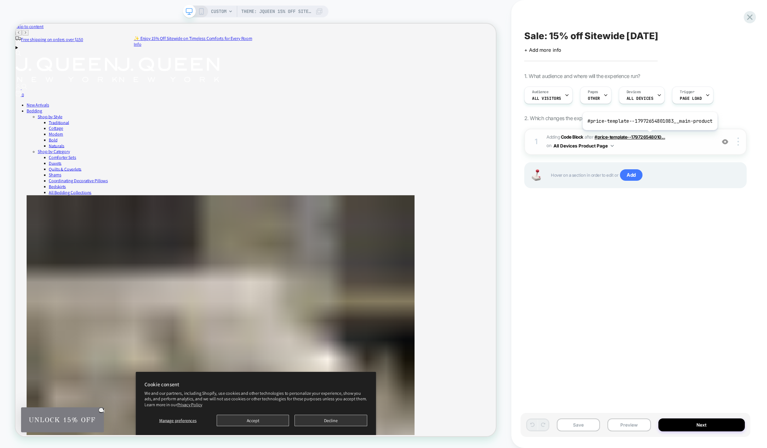
click at [648, 136] on span "#price-template--179726548010..." at bounding box center [629, 137] width 71 height 6
click at [738, 140] on img at bounding box center [737, 141] width 1 height 8
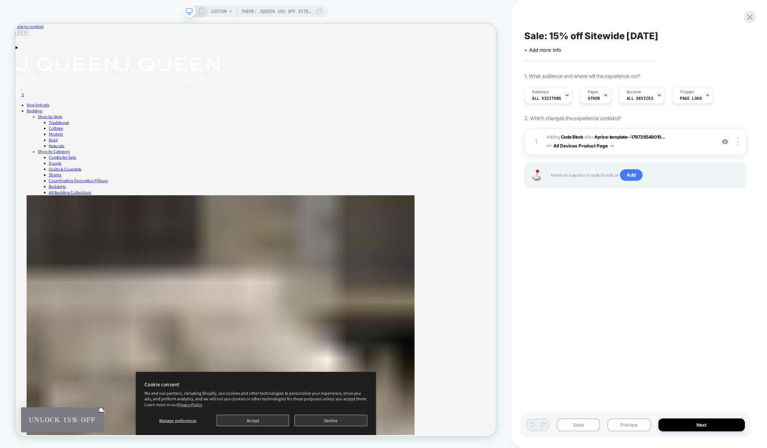
click at [727, 212] on div "Sale: 15% off Sitewide [DATE] Click to edit experience details + Add more info …" at bounding box center [635, 223] width 230 height 433
click at [638, 149] on span "Adding Code Block AFTER #price-template--179726548010... #price-template--17972…" at bounding box center [628, 141] width 165 height 17
click at [594, 143] on button "All Devices Product Page" at bounding box center [583, 145] width 60 height 9
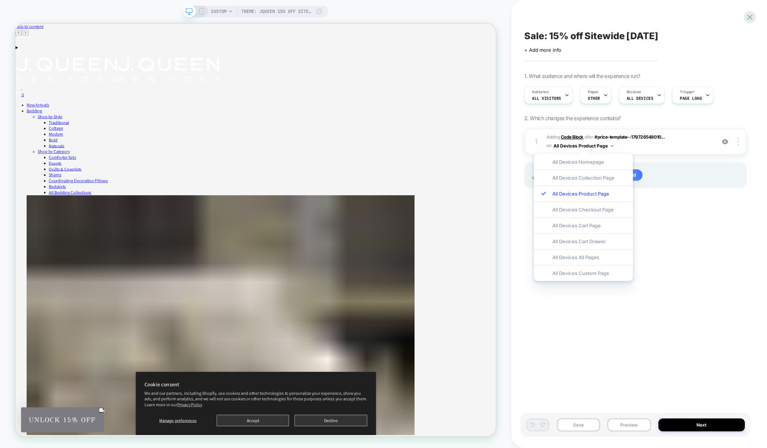
click at [566, 135] on b "Code Block" at bounding box center [572, 137] width 23 height 6
click at [570, 136] on b "Code Block" at bounding box center [572, 137] width 23 height 6
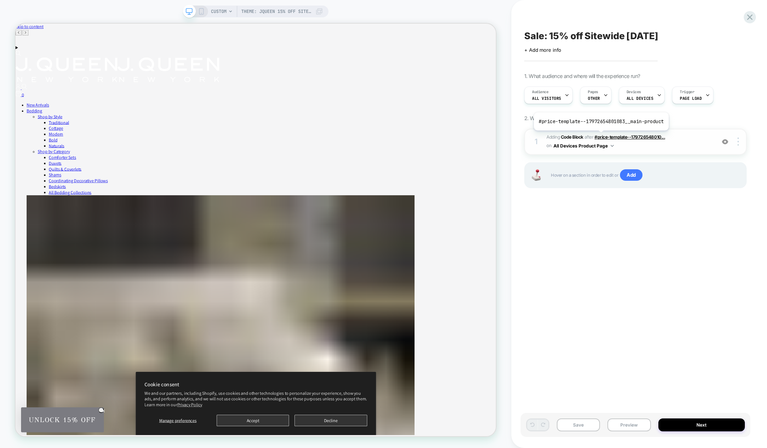
click at [601, 136] on span "#price-template--179726548010..." at bounding box center [629, 137] width 71 height 6
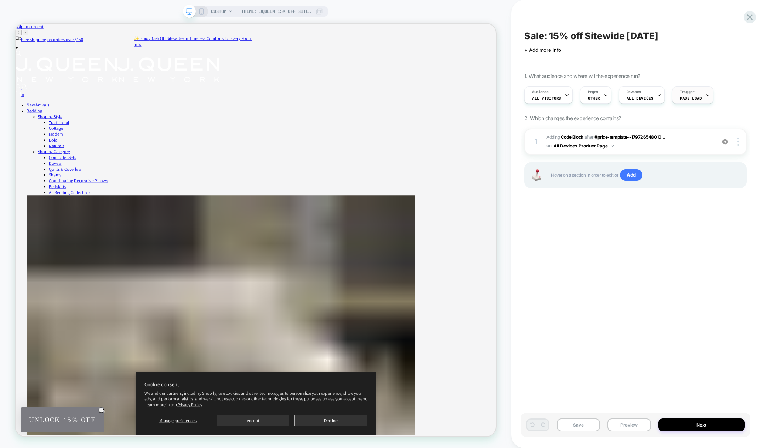
click at [696, 98] on div "Trigger Page Load" at bounding box center [690, 95] width 37 height 17
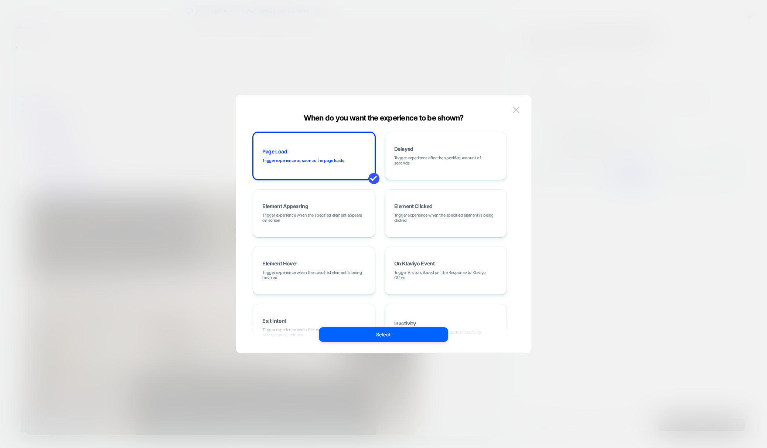
click at [659, 213] on div at bounding box center [383, 224] width 767 height 448
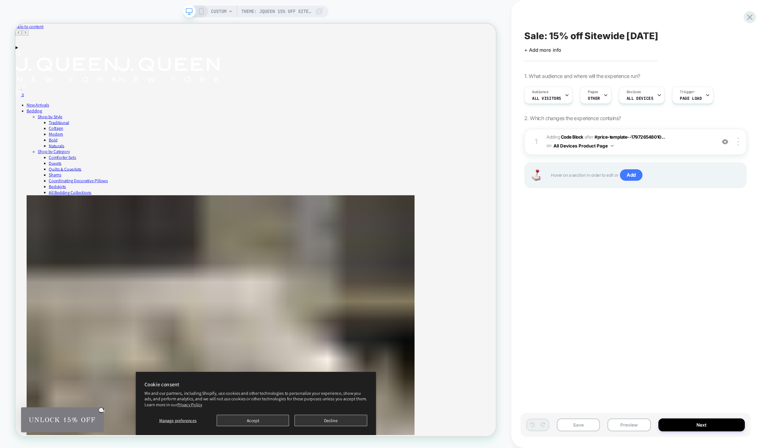
click at [619, 85] on div "Audience All Visitors Pages OTHER Devices ALL DEVICES Trigger Page Load" at bounding box center [631, 95] width 222 height 25
click at [629, 92] on span "Devices" at bounding box center [634, 91] width 14 height 5
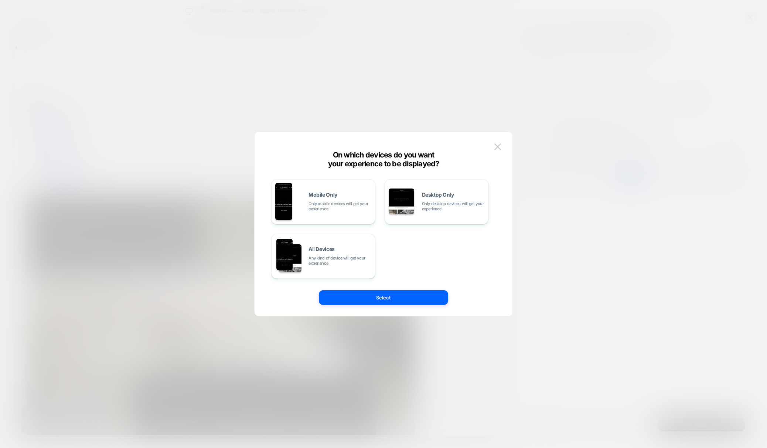
click at [629, 92] on div at bounding box center [383, 224] width 767 height 448
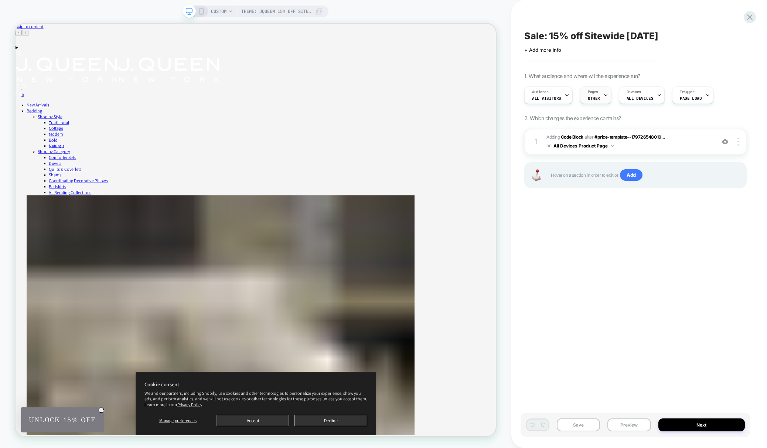
click at [605, 95] on icon at bounding box center [605, 95] width 5 height 5
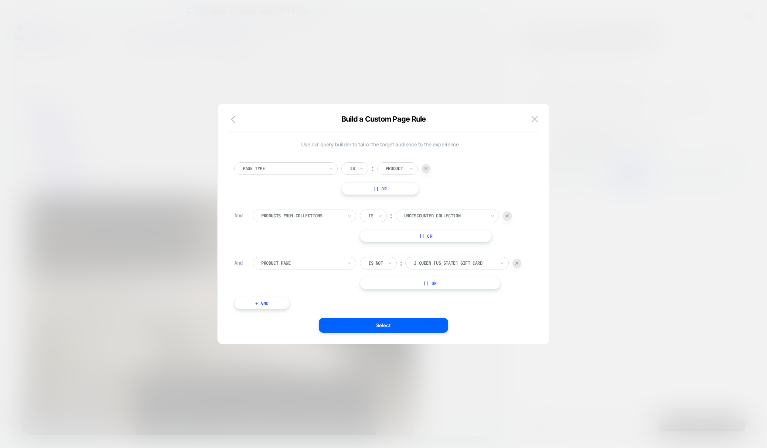
click at [605, 95] on div at bounding box center [383, 224] width 767 height 448
